Goal: Transaction & Acquisition: Purchase product/service

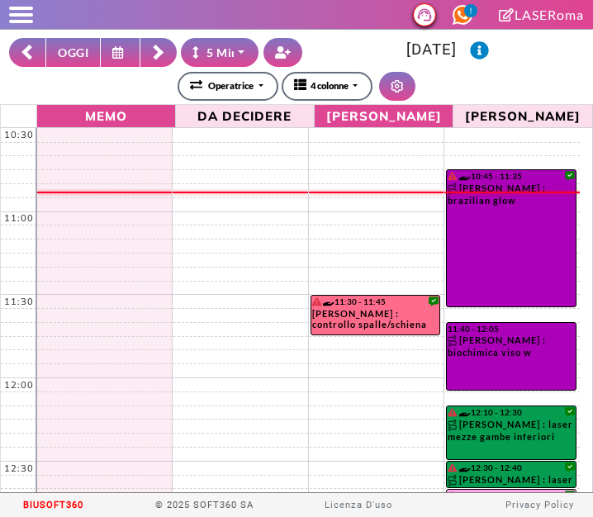
select select "*"
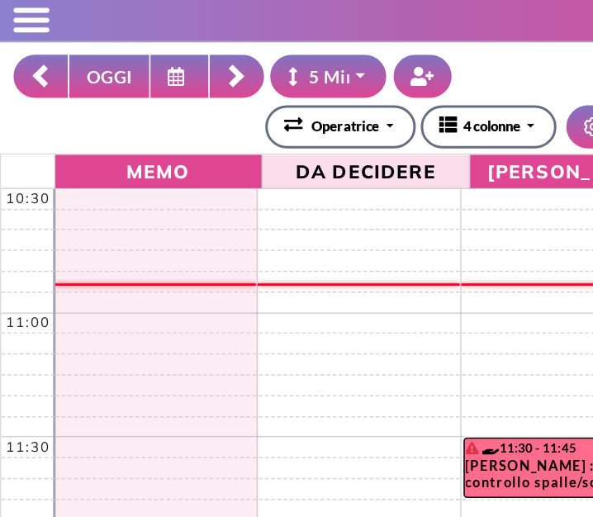
click at [28, 51] on icon at bounding box center [27, 53] width 13 height 17
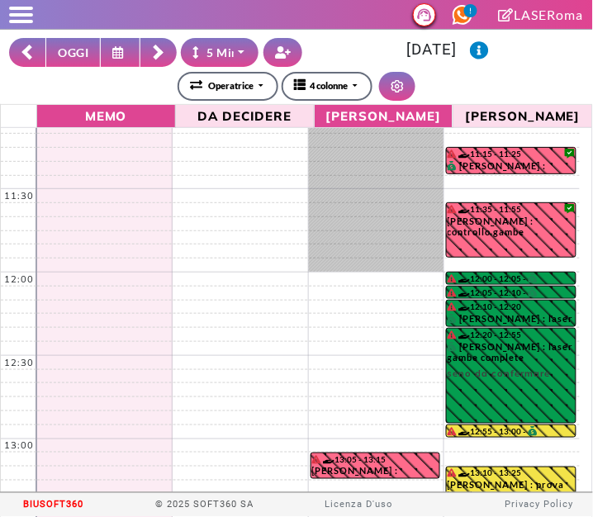
scroll to position [216, 0]
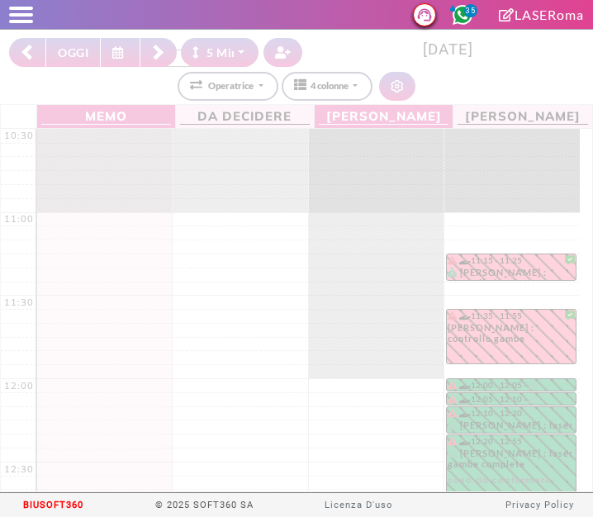
select select "*"
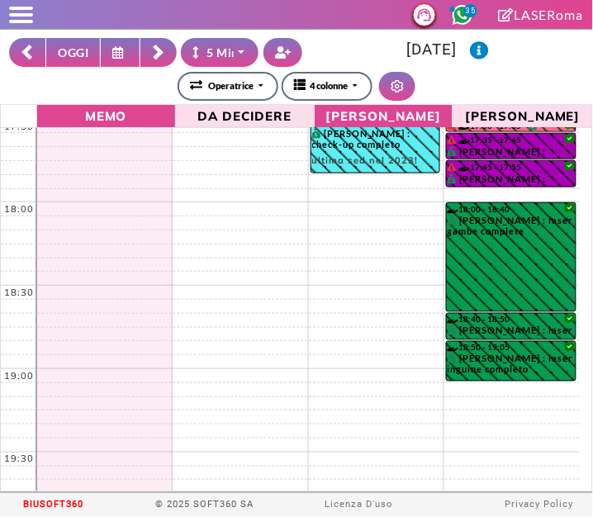
scroll to position [1217, 0]
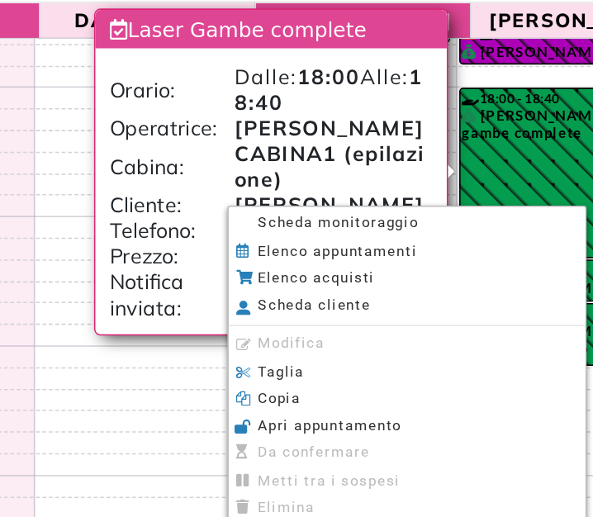
click at [323, 245] on span "Scheda monitoraggio" at bounding box center [367, 246] width 103 height 11
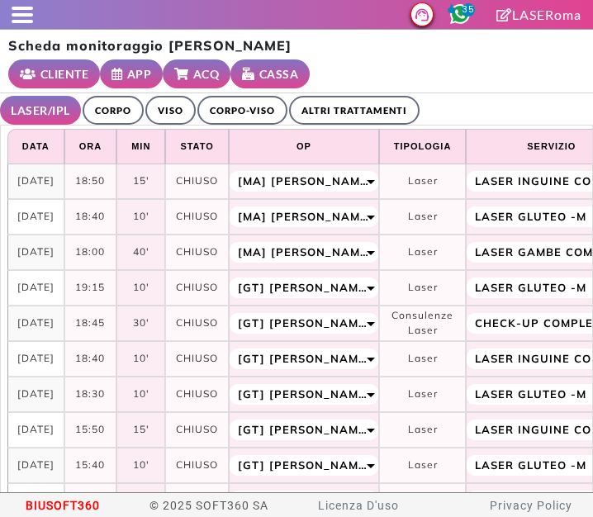
select select "**"
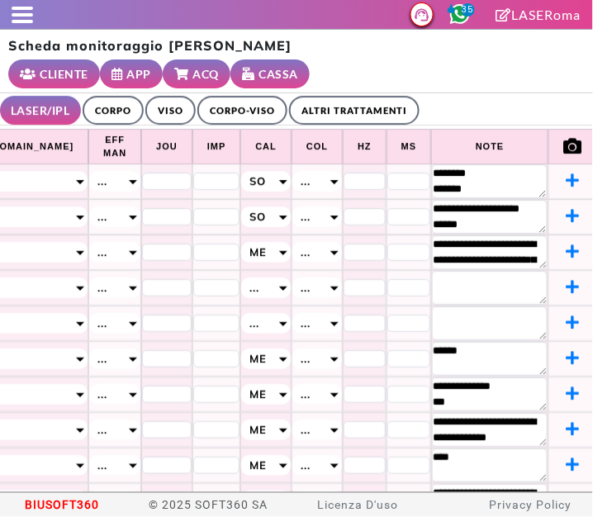
scroll to position [0, 839]
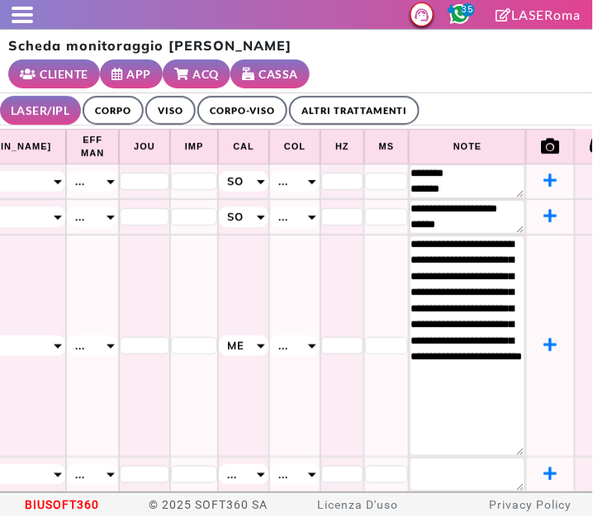
click at [494, 93] on ul "LASER/IPL ULTRASUONI CORPO VISO CORPO-VISO ALTRI TRATTAMENTI" at bounding box center [296, 109] width 593 height 32
click at [22, 13] on span at bounding box center [22, 14] width 21 height 3
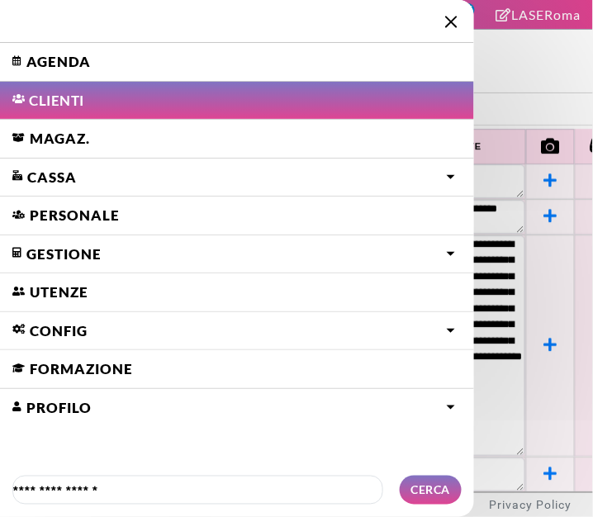
click at [47, 62] on link "Agenda" at bounding box center [237, 62] width 474 height 38
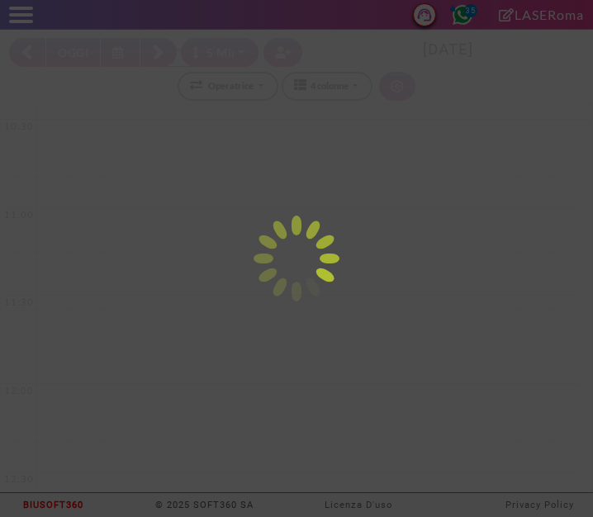
select select "*"
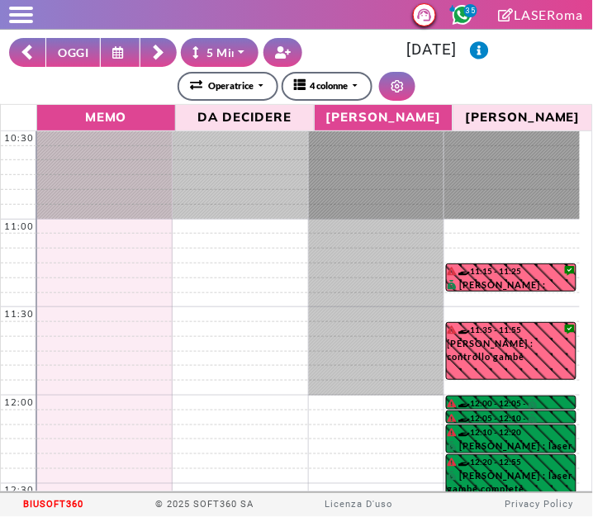
click at [73, 47] on button "OGGI" at bounding box center [72, 52] width 55 height 29
type input "**********"
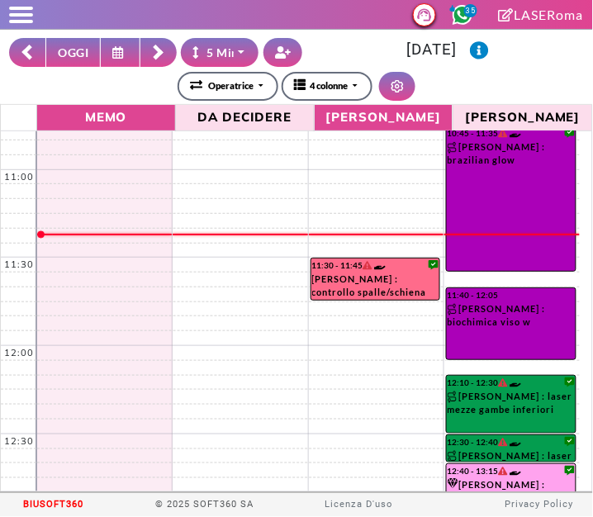
scroll to position [65, 0]
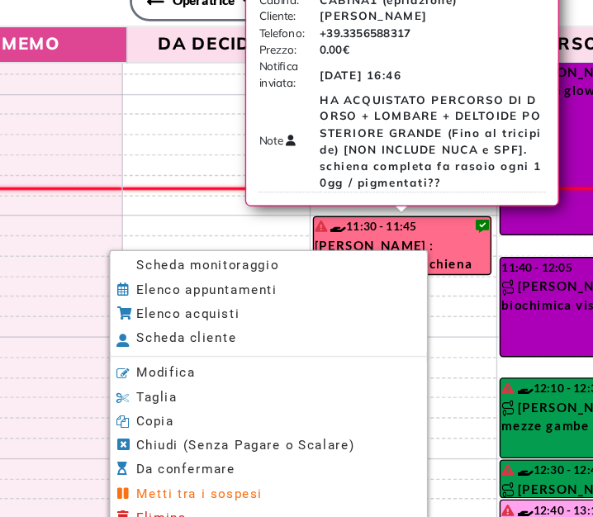
click at [189, 285] on li "Scheda monitoraggio" at bounding box center [279, 278] width 230 height 17
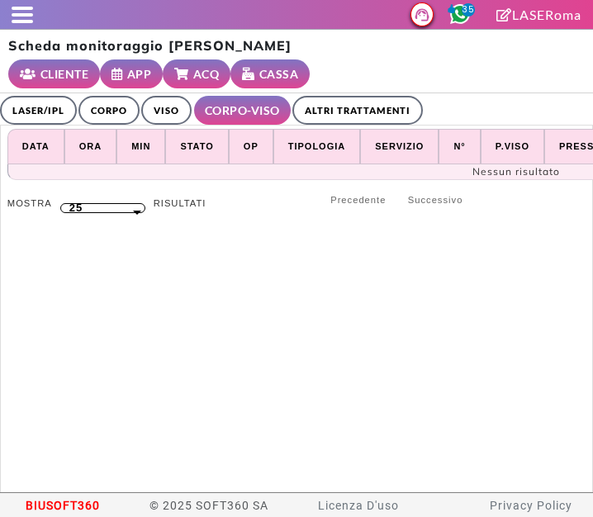
select select "**"
click at [50, 96] on link "LASER/IPL" at bounding box center [38, 110] width 77 height 29
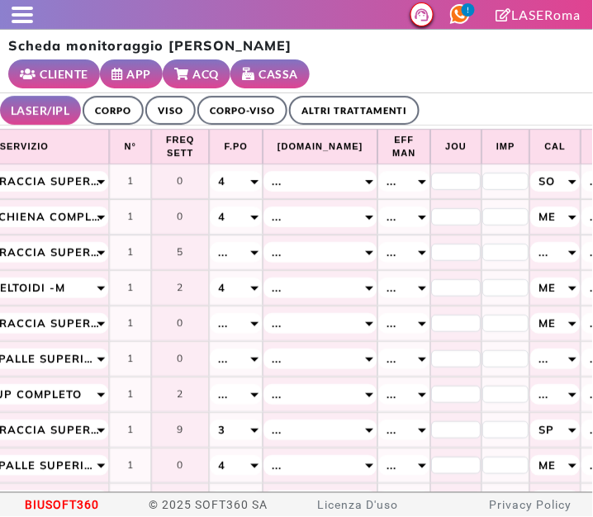
scroll to position [0, 839]
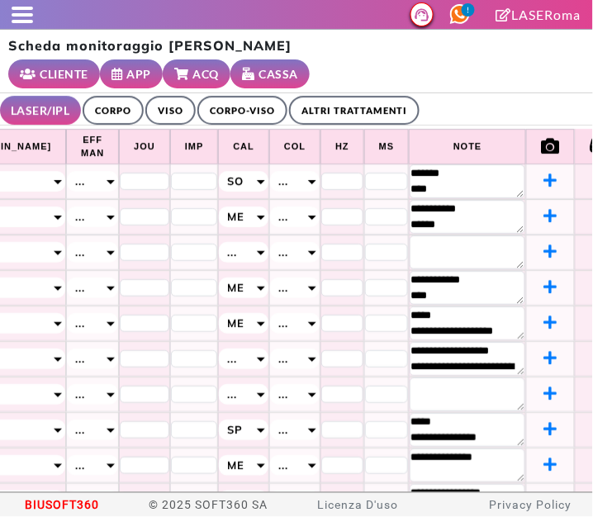
click at [220, 65] on small "ACQ" at bounding box center [206, 73] width 26 height 17
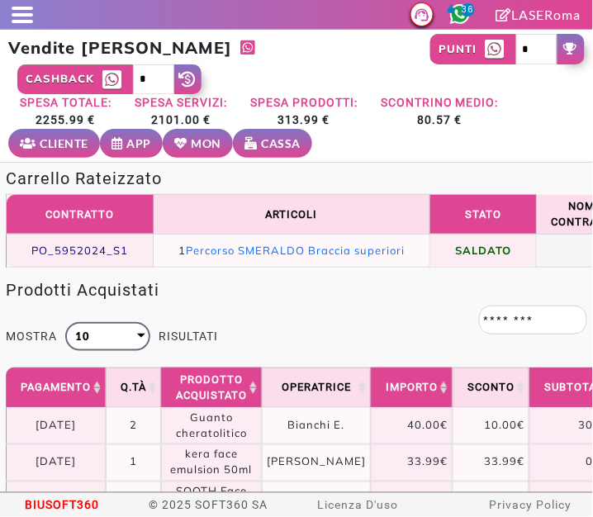
click at [268, 132] on link "CASSA" at bounding box center [272, 143] width 79 height 29
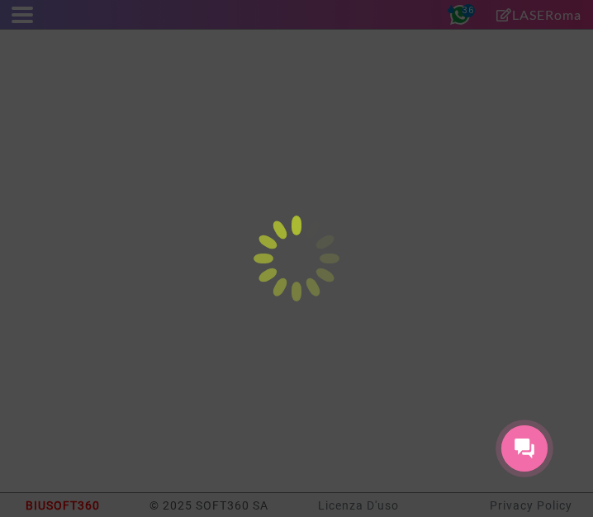
select select "*"
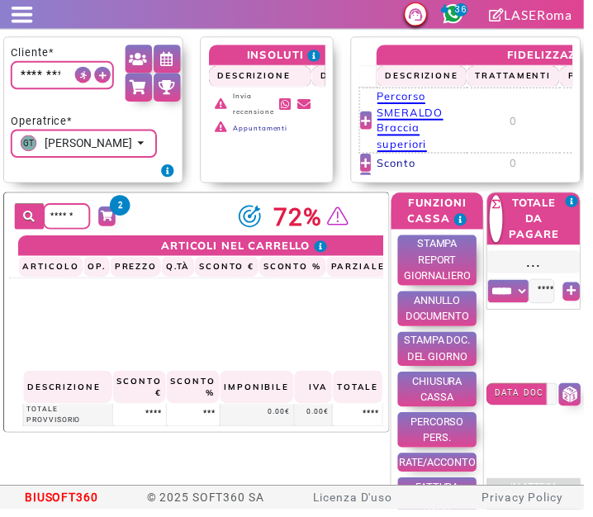
click at [419, 126] on span "Percorso SMERALDO Braccia superiori" at bounding box center [416, 123] width 67 height 64
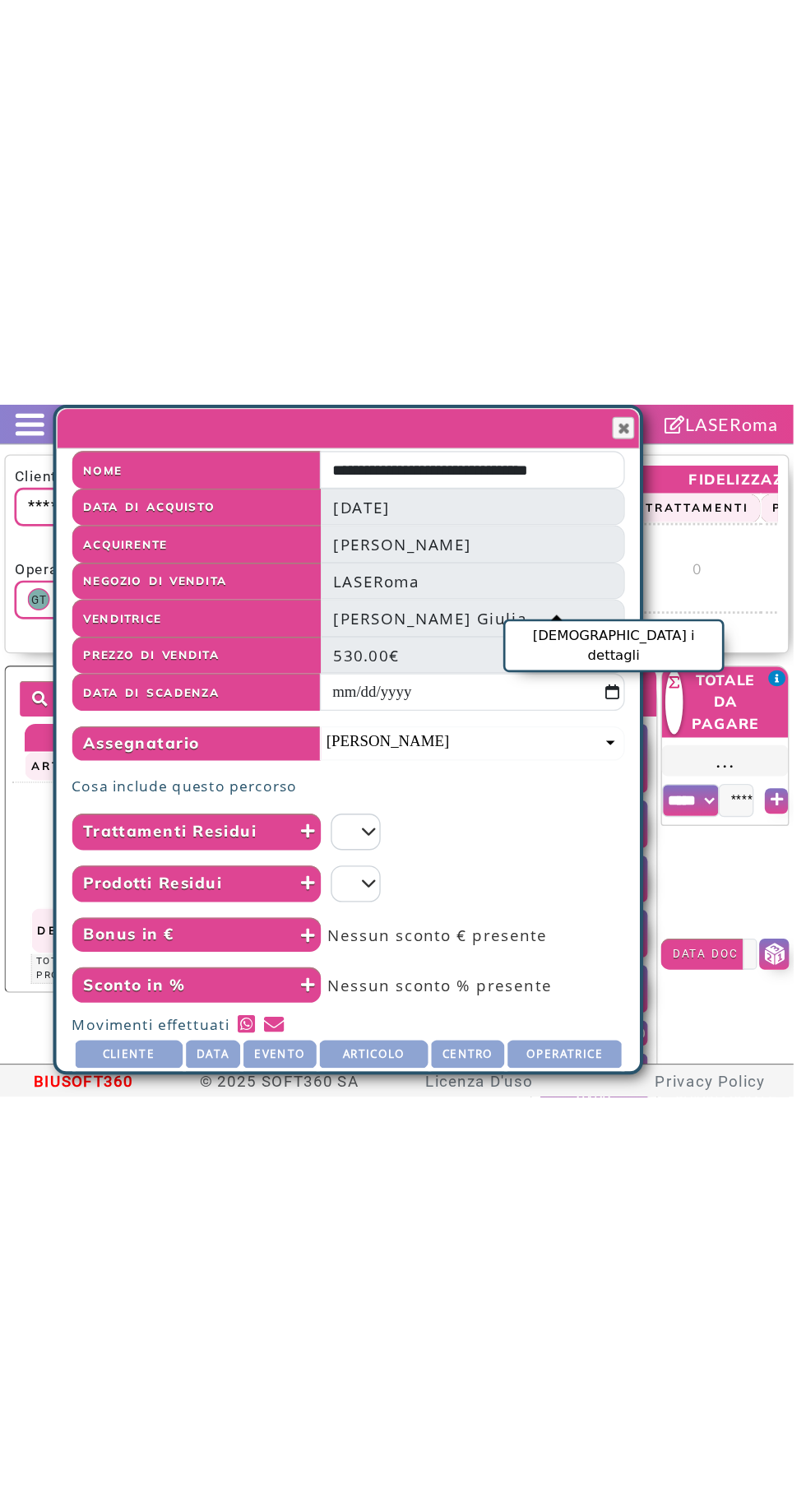
scroll to position [24, 0]
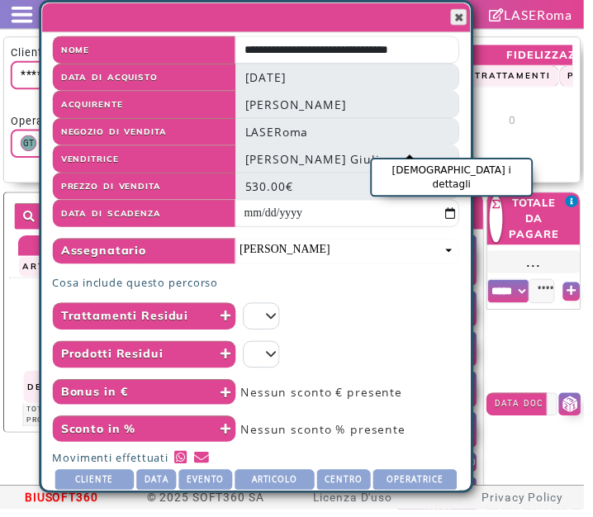
click at [472, 17] on span "button" at bounding box center [465, 17] width 13 height 13
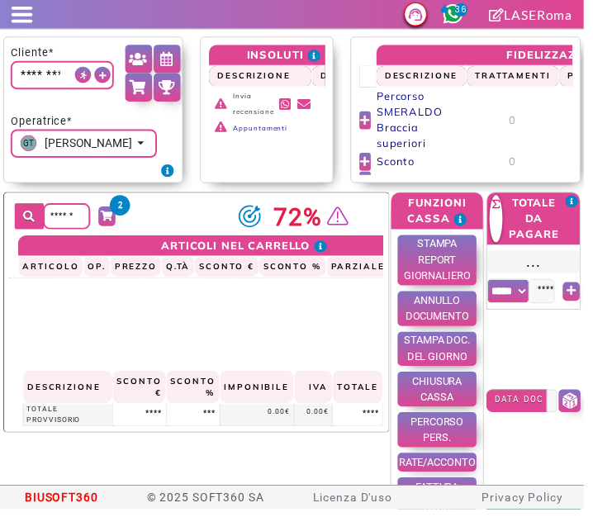
click at [295, 382] on div "2 72% Hai selezionato un periodo ancora in corso, quindi i dati potrebbero non …" at bounding box center [199, 317] width 392 height 244
